Goal: Check status: Check status

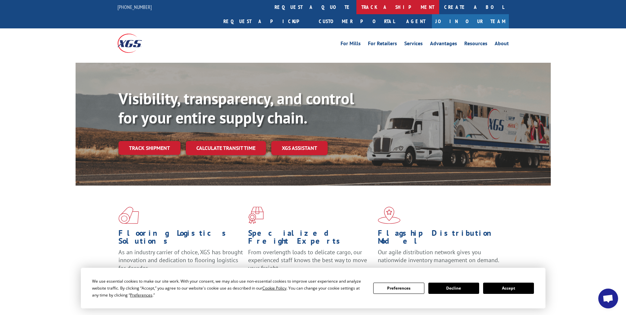
click at [356, 6] on link "track a shipment" at bounding box center [397, 7] width 83 height 14
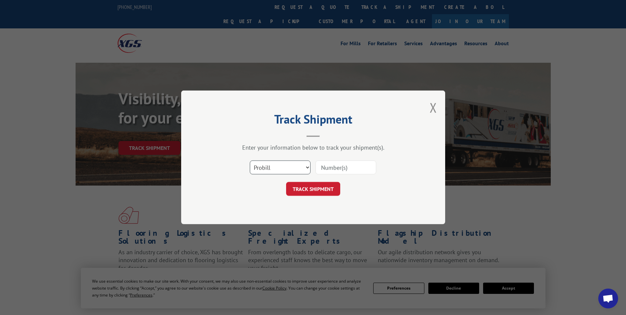
click at [282, 166] on select "Select category... Probill BOL PO" at bounding box center [280, 168] width 61 height 14
select select "po"
click at [250, 161] on select "Select category... Probill BOL PO" at bounding box center [280, 168] width 61 height 14
click at [338, 165] on input at bounding box center [345, 168] width 61 height 14
type input "014119AJ"
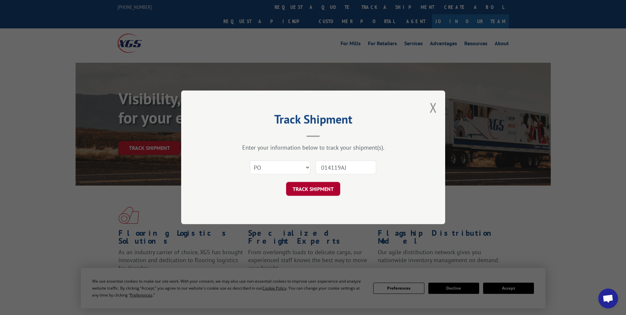
click at [302, 186] on button "TRACK SHIPMENT" at bounding box center [313, 189] width 54 height 14
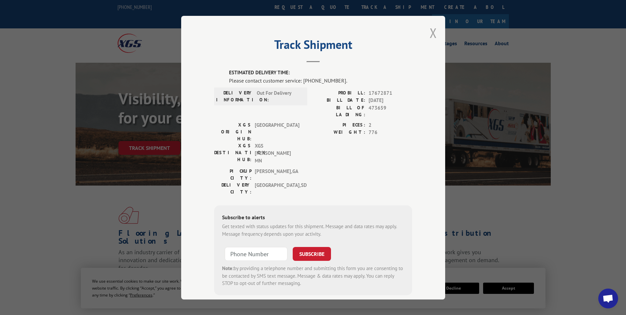
click at [430, 34] on button "Close modal" at bounding box center [433, 32] width 7 height 17
